Goal: Task Accomplishment & Management: Use online tool/utility

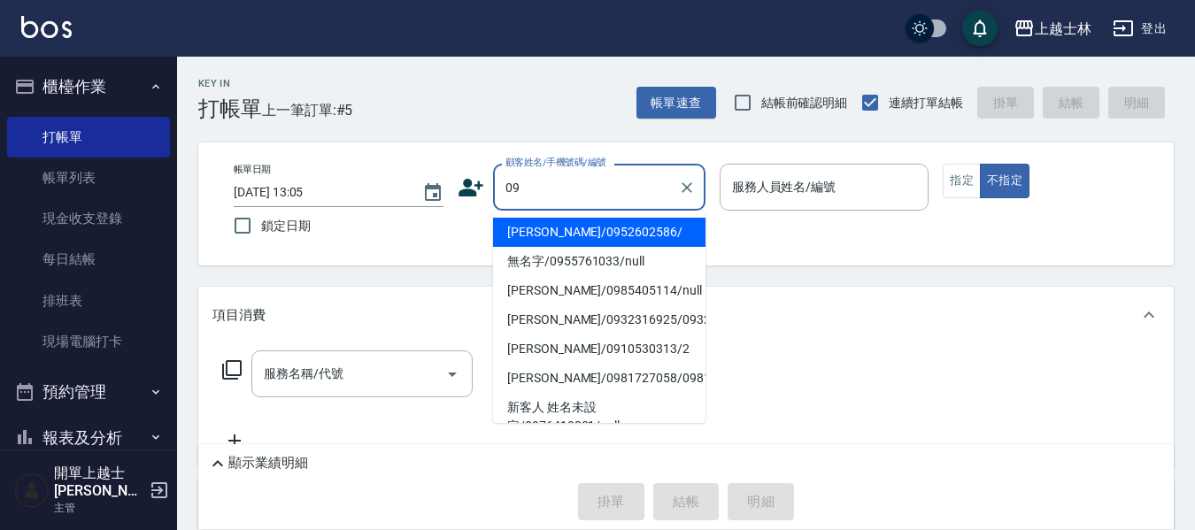
type input "[PERSON_NAME]/0952602586/"
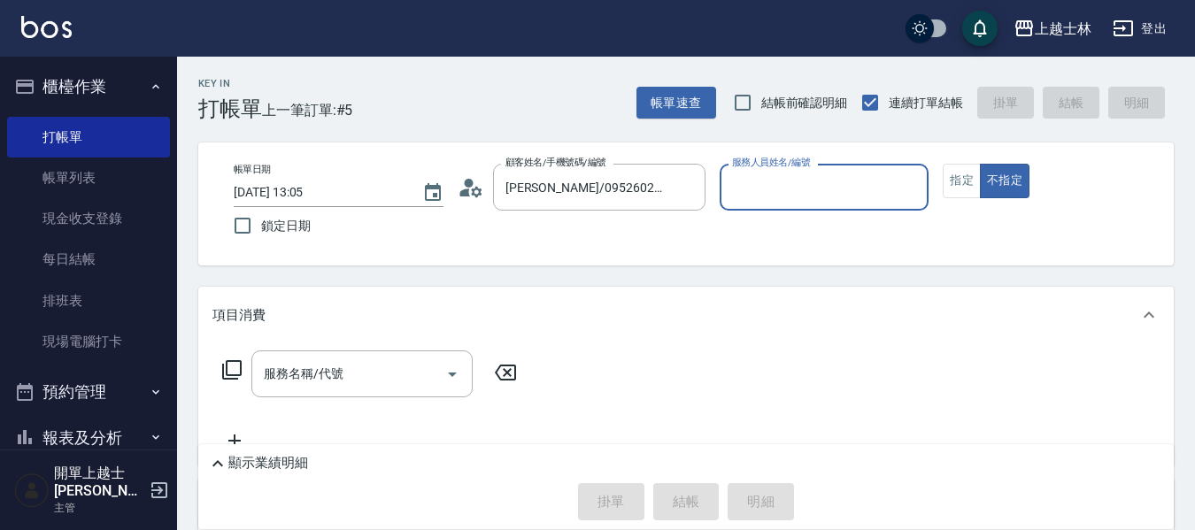
click at [980, 164] on button "不指定" at bounding box center [1005, 181] width 50 height 35
type button "false"
type input "[PERSON_NAME]-12"
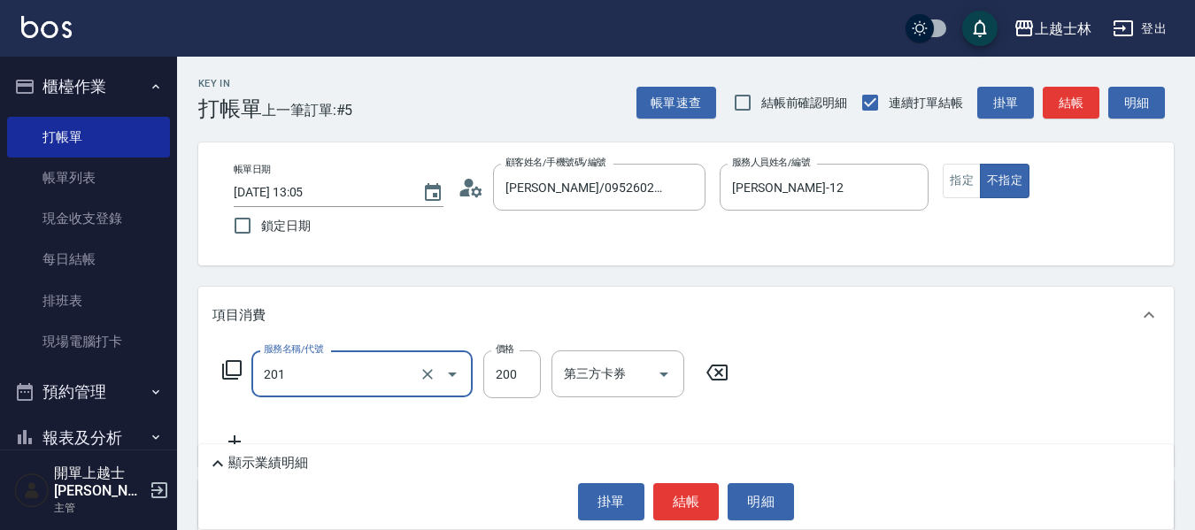
type input "B級單剪(201)"
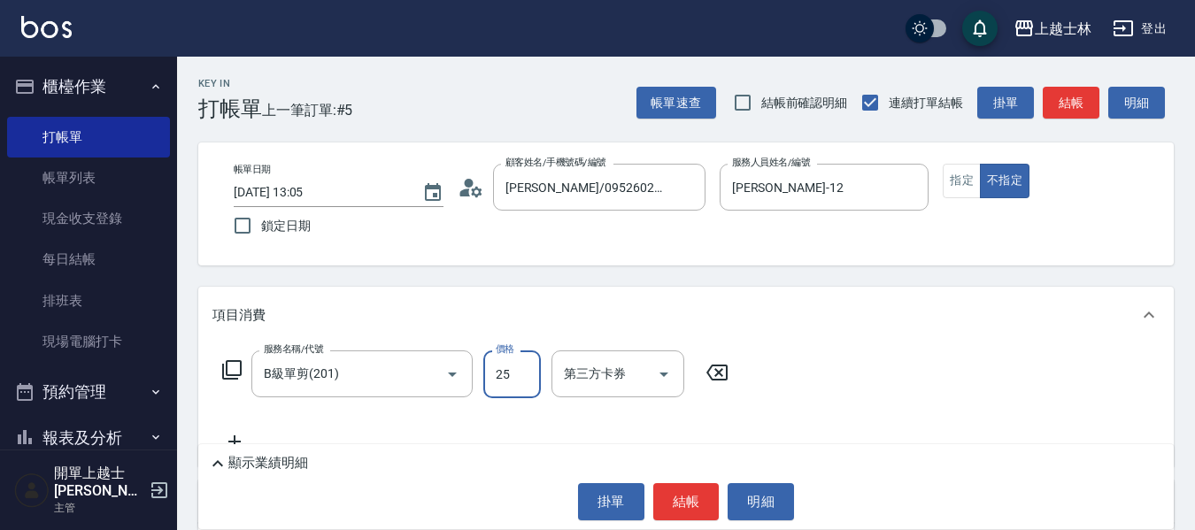
type input "250"
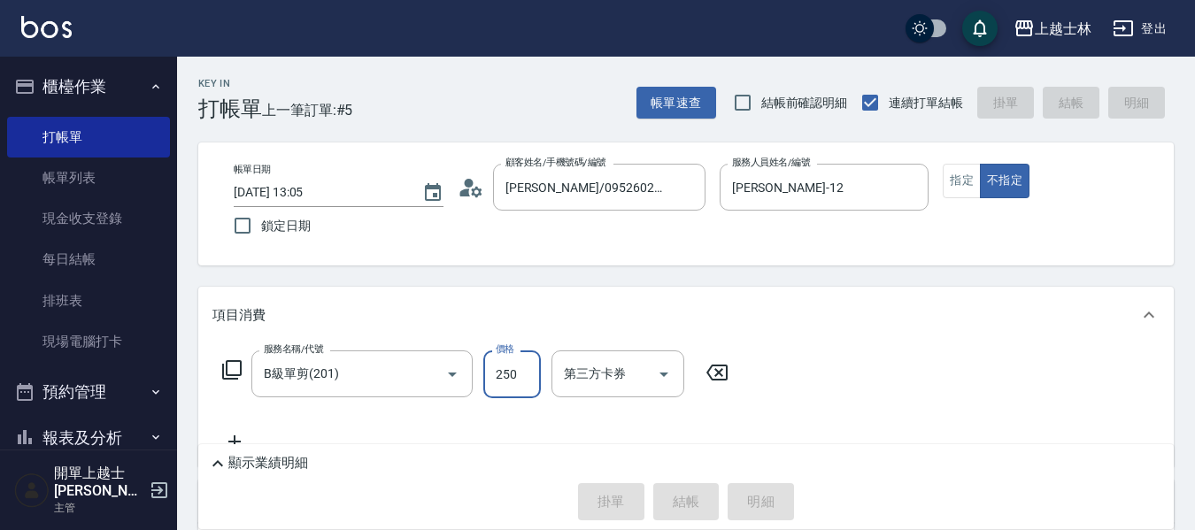
type input "[DATE] 15:22"
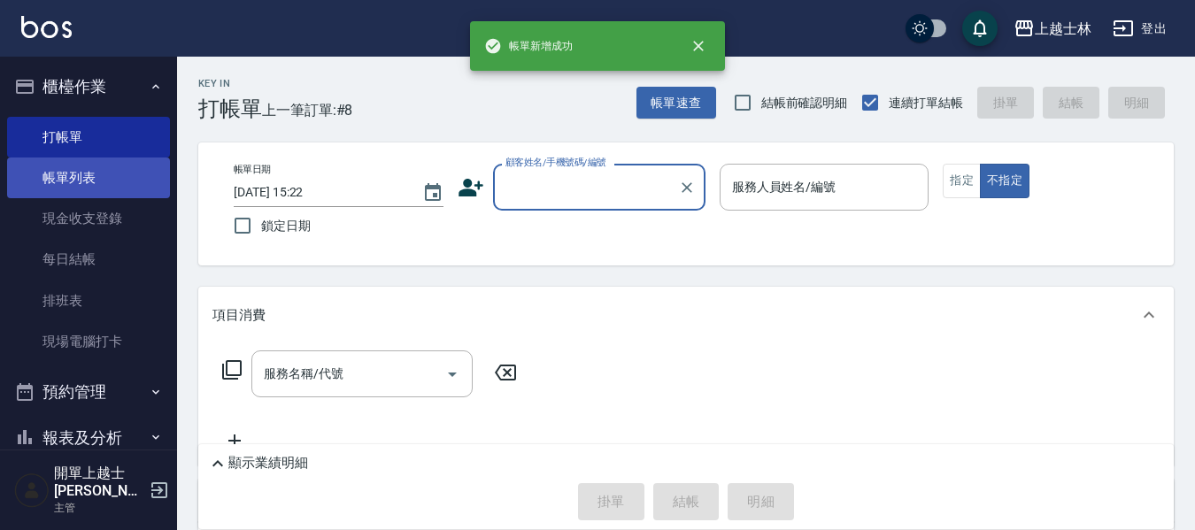
drag, startPoint x: 113, startPoint y: 186, endPoint x: 97, endPoint y: 162, distance: 29.2
click at [113, 186] on link "帳單列表" at bounding box center [88, 178] width 163 height 41
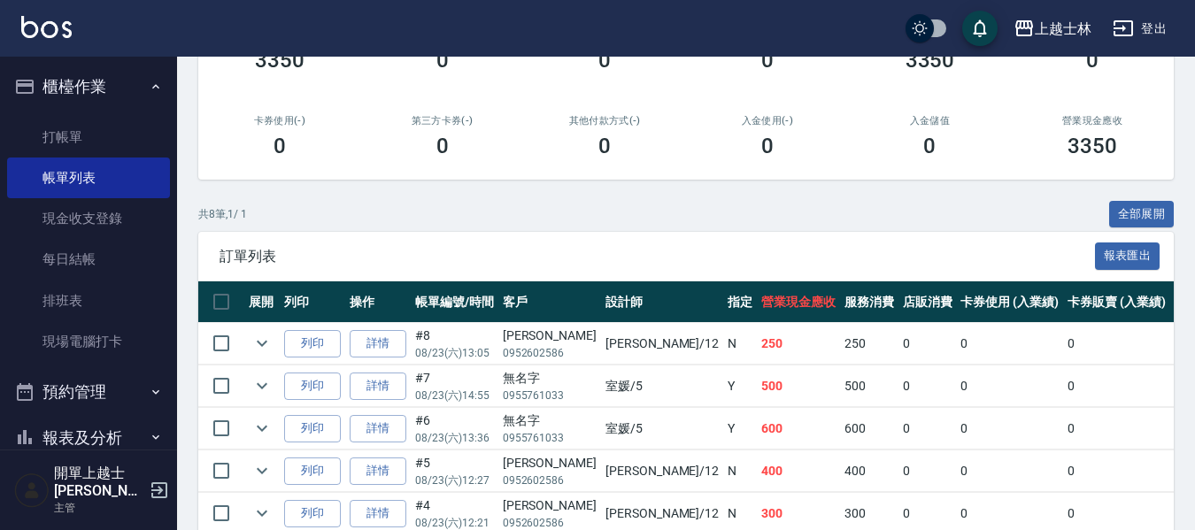
scroll to position [354, 0]
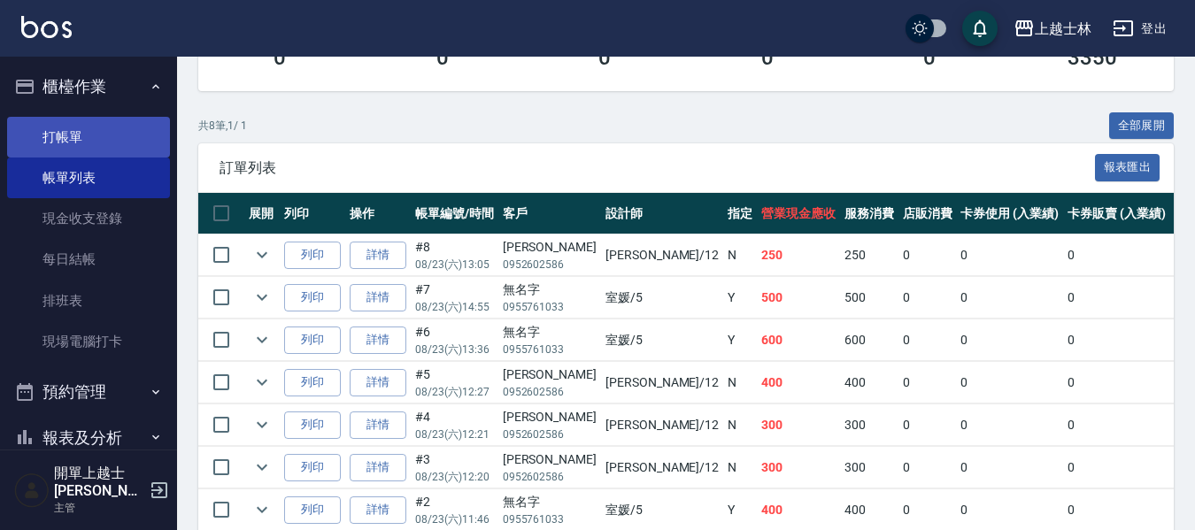
click at [120, 131] on link "打帳單" at bounding box center [88, 137] width 163 height 41
